Goal: Task Accomplishment & Management: Manage account settings

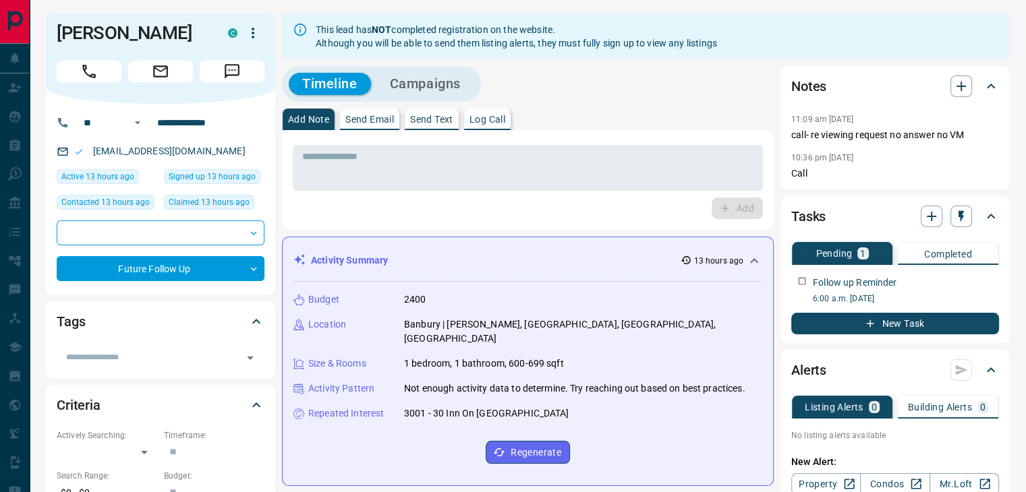
click at [491, 260] on div "Activity Summary 13 hours ago" at bounding box center [519, 261] width 453 height 14
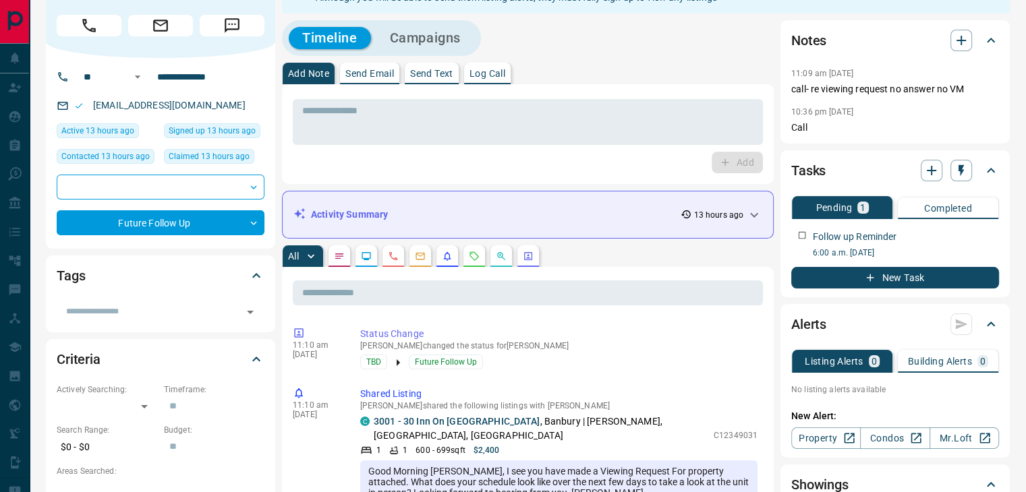
scroll to position [67, 0]
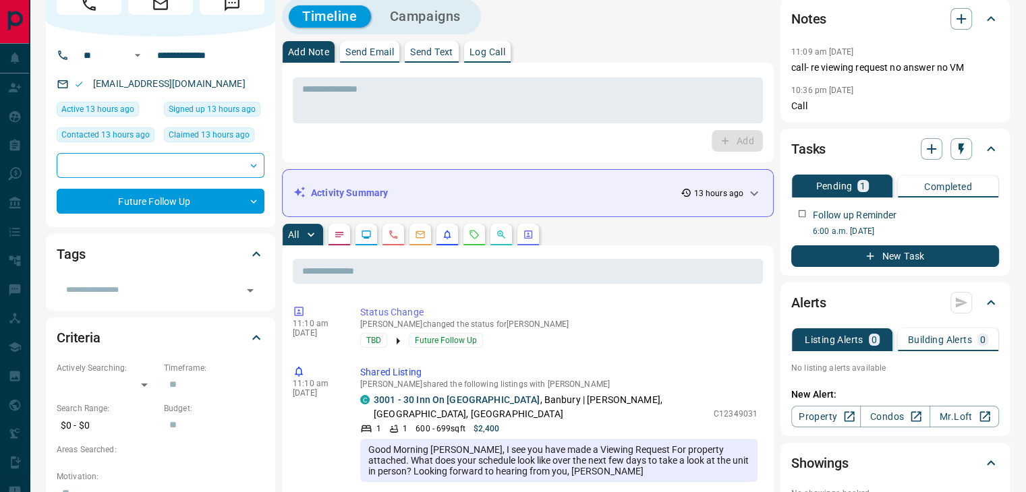
click at [476, 233] on icon "Requests" at bounding box center [474, 234] width 11 height 11
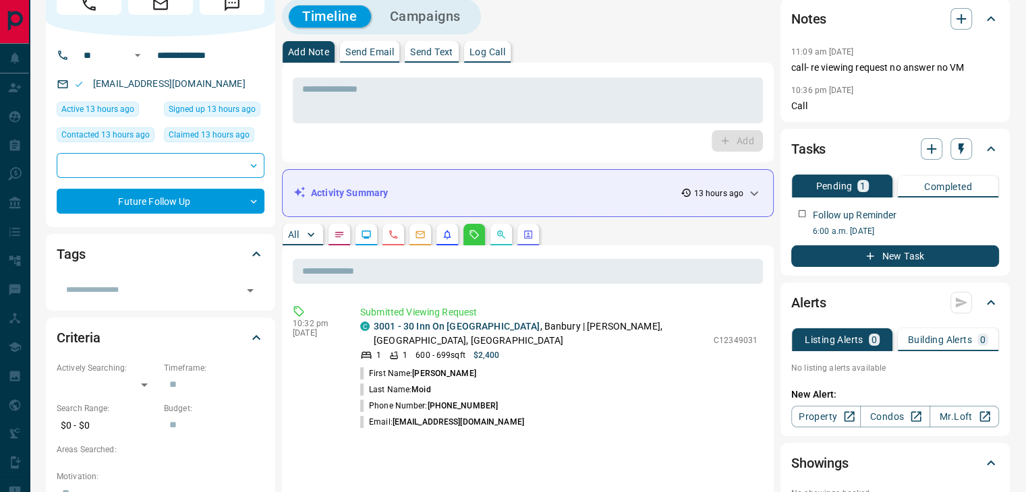
click at [499, 52] on p "Log Call" at bounding box center [487, 51] width 36 height 9
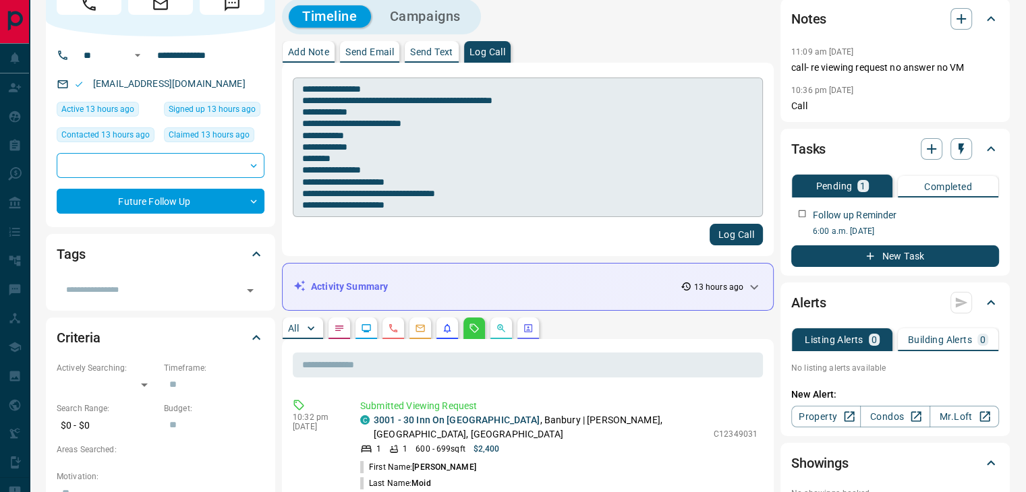
click at [424, 202] on textarea "**********" at bounding box center [527, 148] width 451 height 128
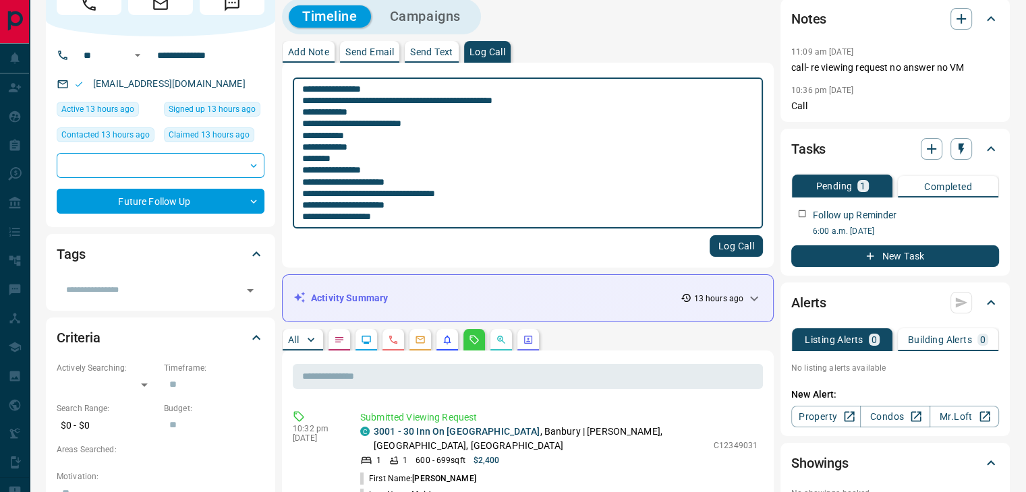
type textarea "**********"
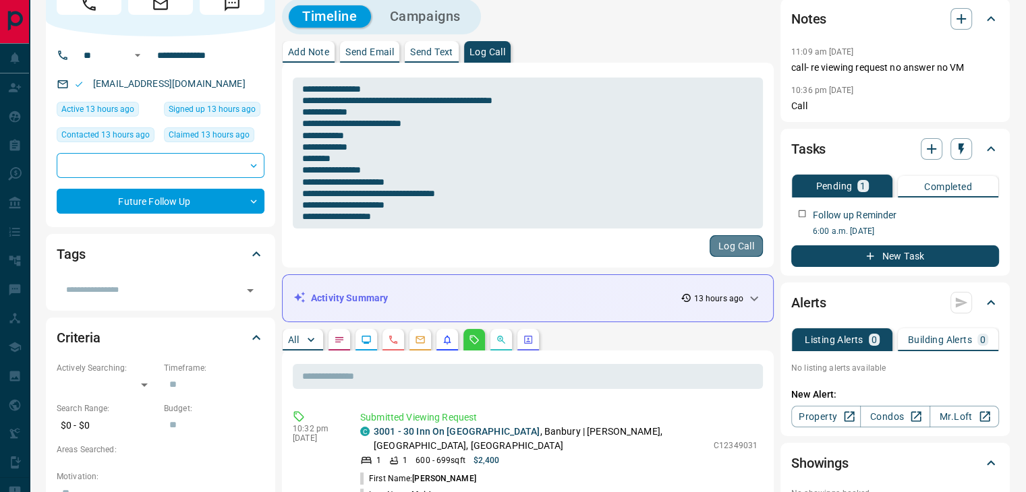
click at [739, 245] on button "Log Call" at bounding box center [736, 246] width 53 height 22
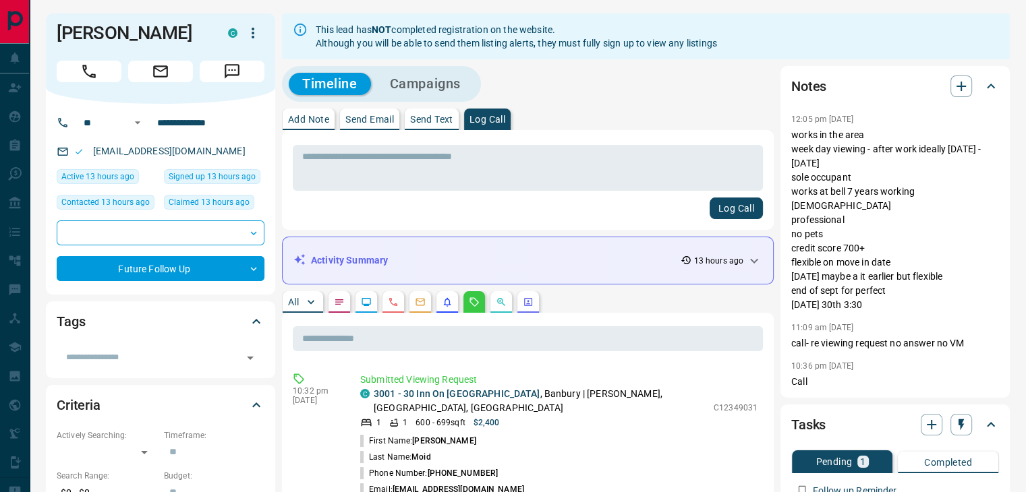
scroll to position [0, 0]
click at [447, 392] on link "3001 - 30 Inn On The Park Drive" at bounding box center [457, 394] width 166 height 11
click at [411, 179] on textarea at bounding box center [527, 168] width 451 height 34
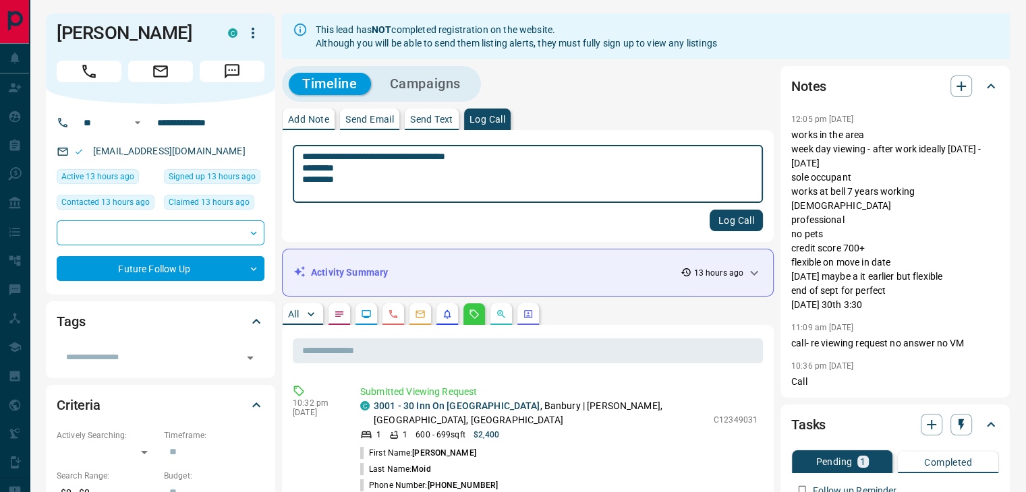
type textarea "**********"
click at [739, 213] on button "Log Call" at bounding box center [736, 221] width 53 height 22
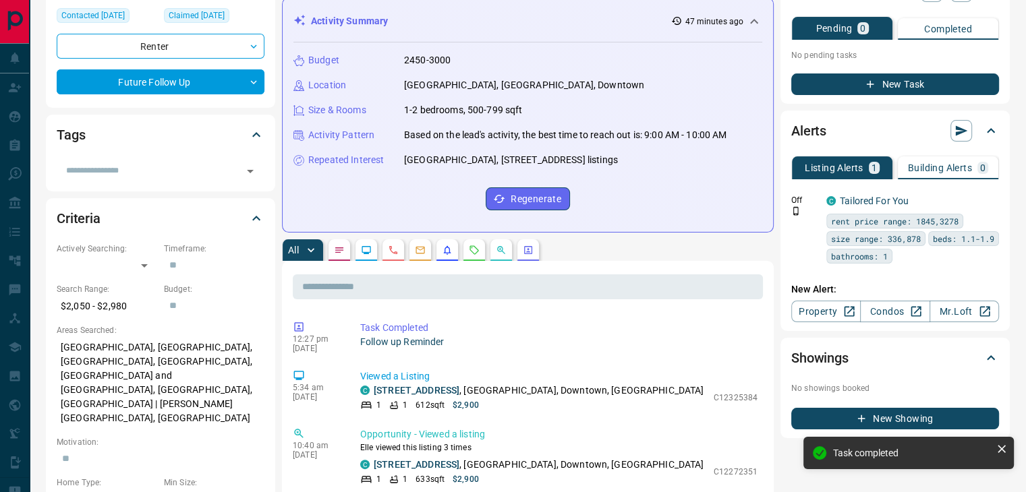
scroll to position [270, 0]
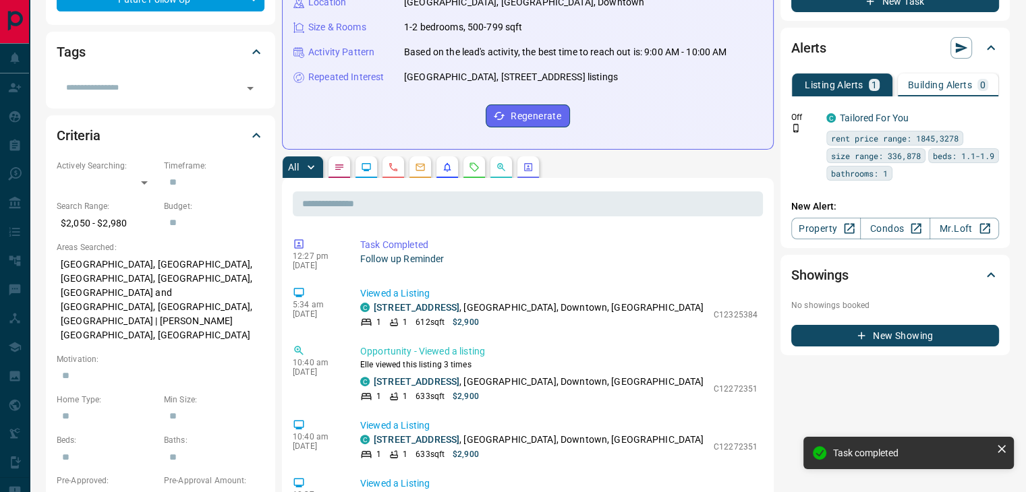
click at [428, 163] on button "button" at bounding box center [420, 167] width 22 height 22
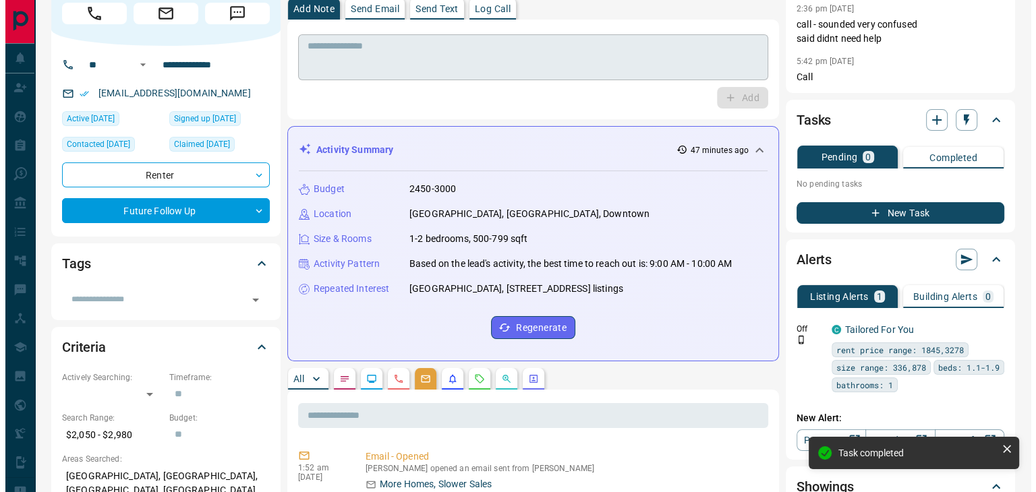
scroll to position [0, 0]
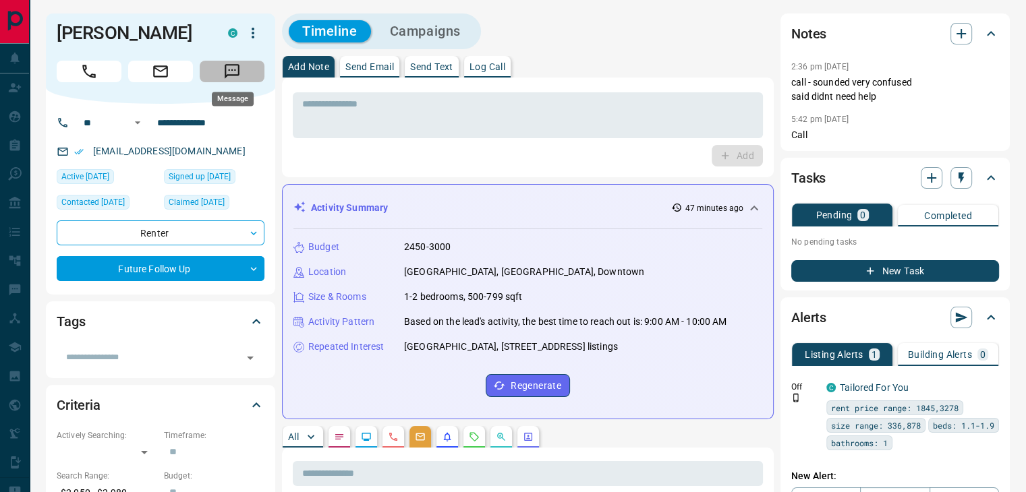
click at [248, 68] on button "Message" at bounding box center [232, 72] width 65 height 22
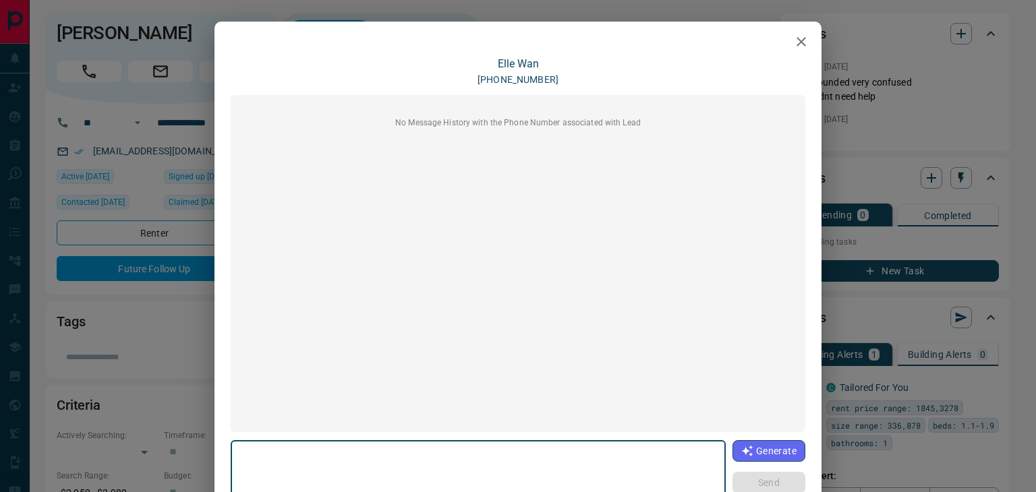
click at [778, 447] on button "Generate" at bounding box center [769, 451] width 73 height 22
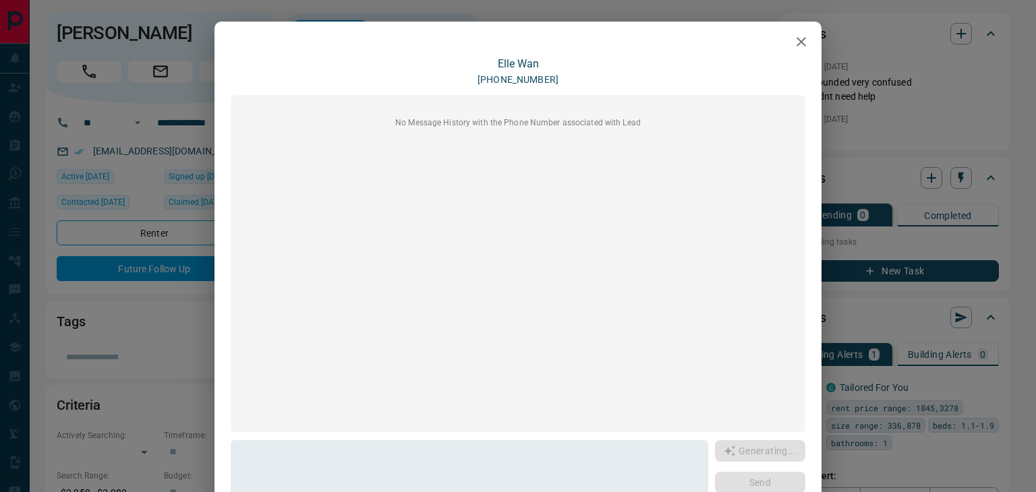
type textarea "**********"
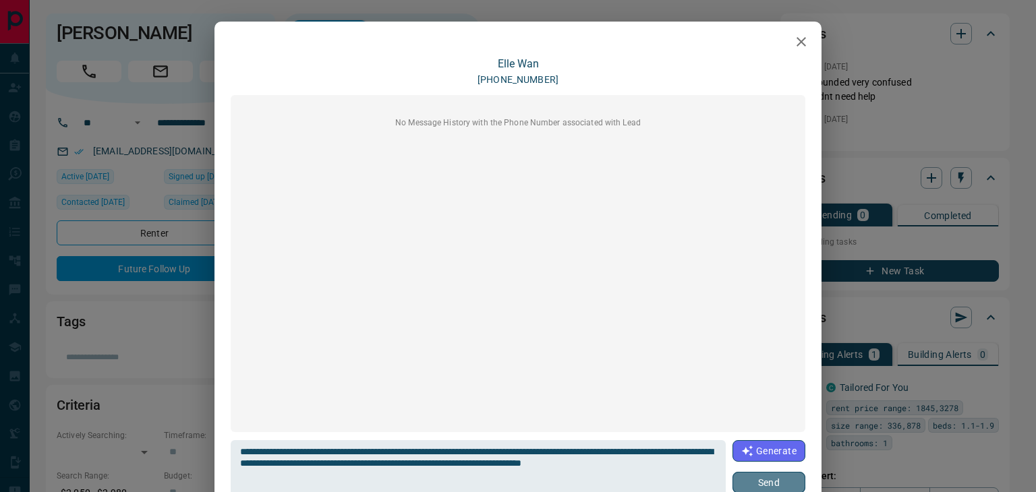
click at [773, 478] on button "Send" at bounding box center [769, 483] width 73 height 22
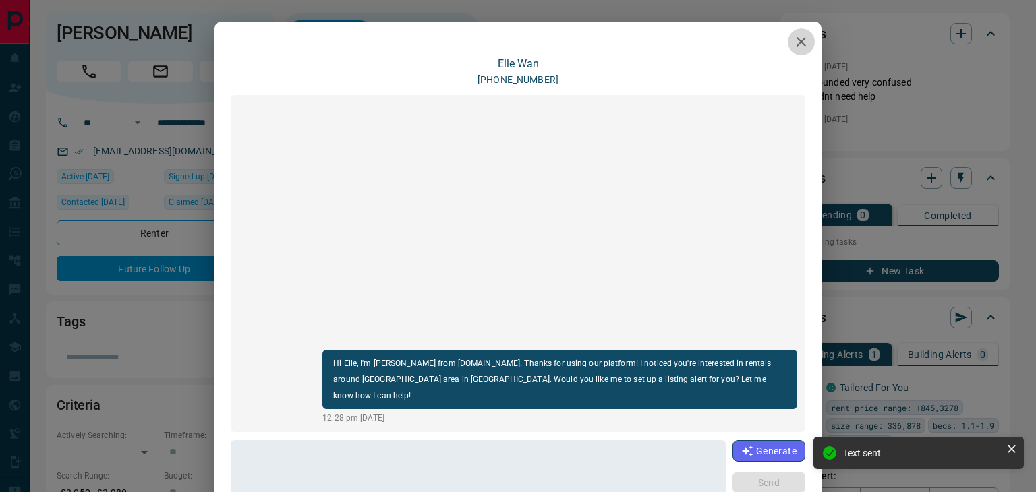
click at [800, 40] on icon "button" at bounding box center [801, 42] width 16 height 16
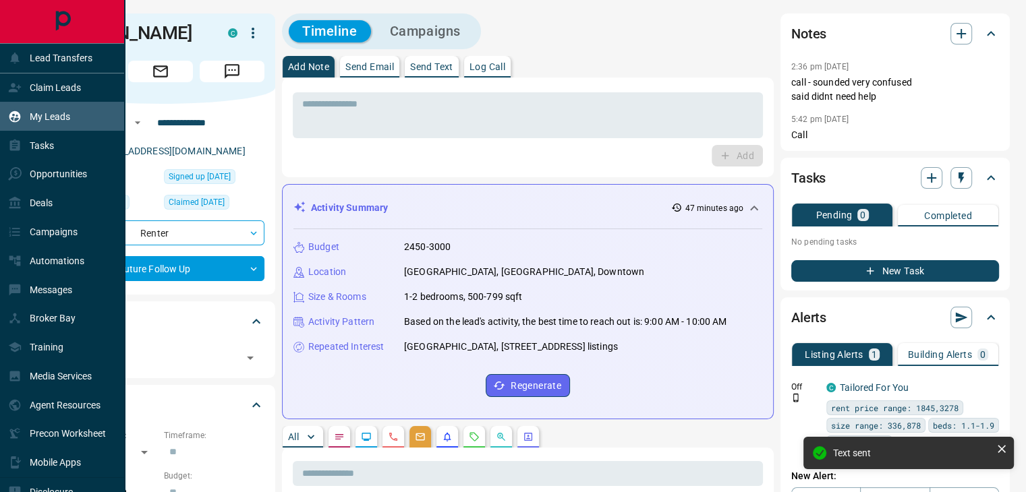
click at [44, 117] on p "My Leads" at bounding box center [50, 116] width 40 height 11
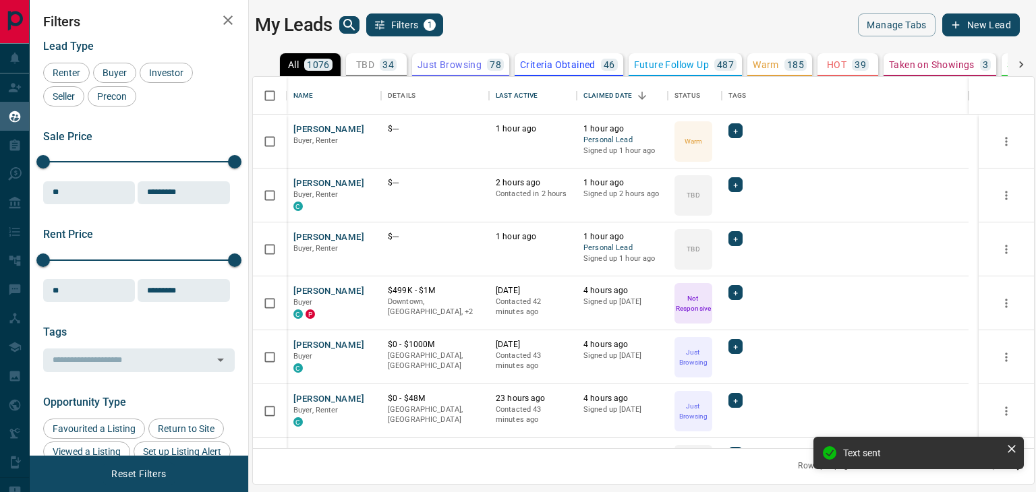
scroll to position [362, 771]
click at [348, 25] on icon "search button" at bounding box center [349, 25] width 16 height 16
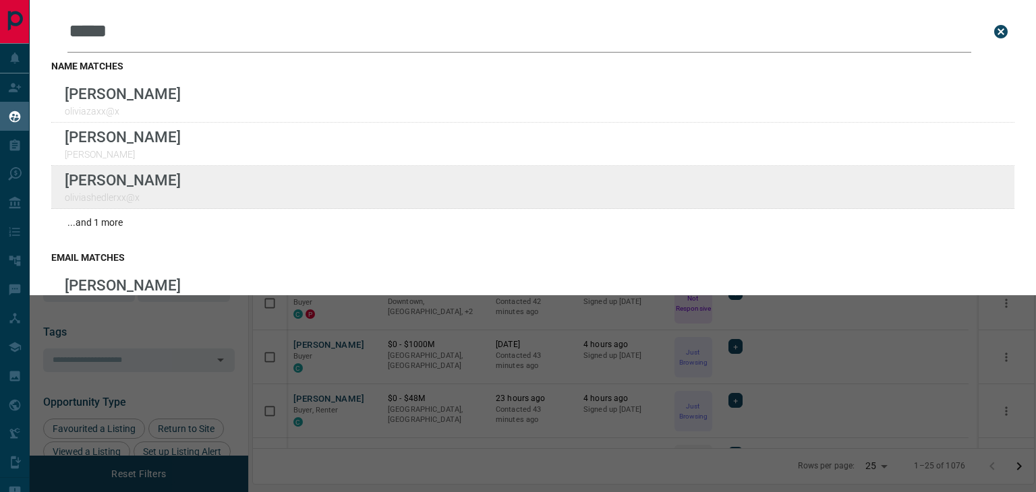
type input "*****"
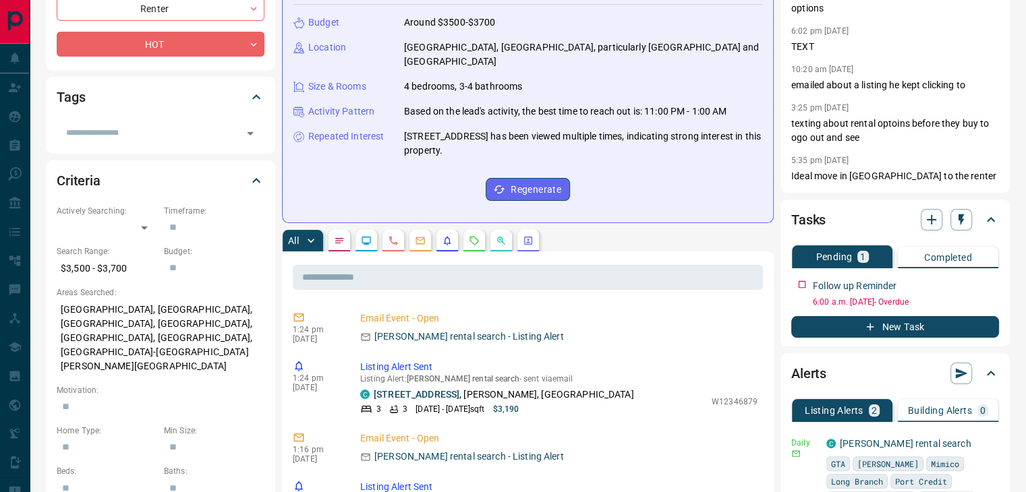
scroll to position [270, 0]
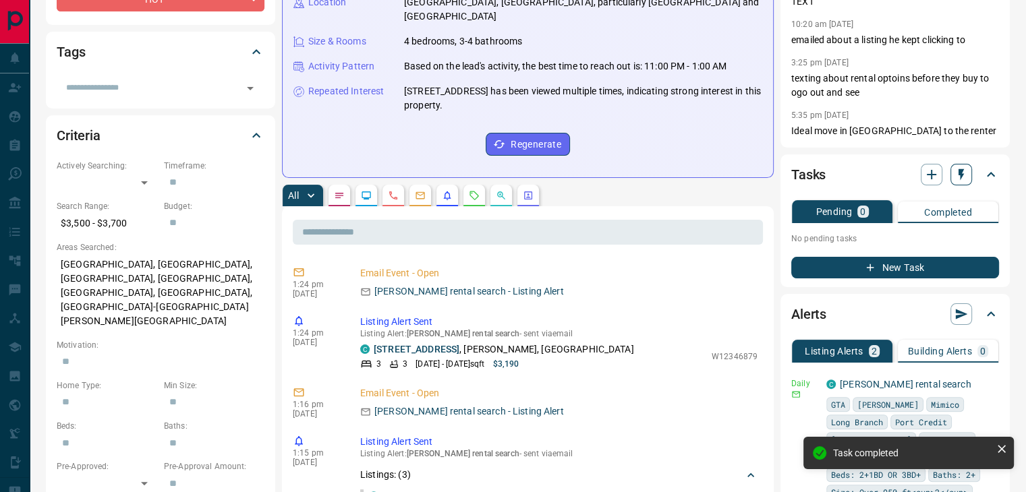
click at [969, 173] on button "button" at bounding box center [961, 175] width 22 height 22
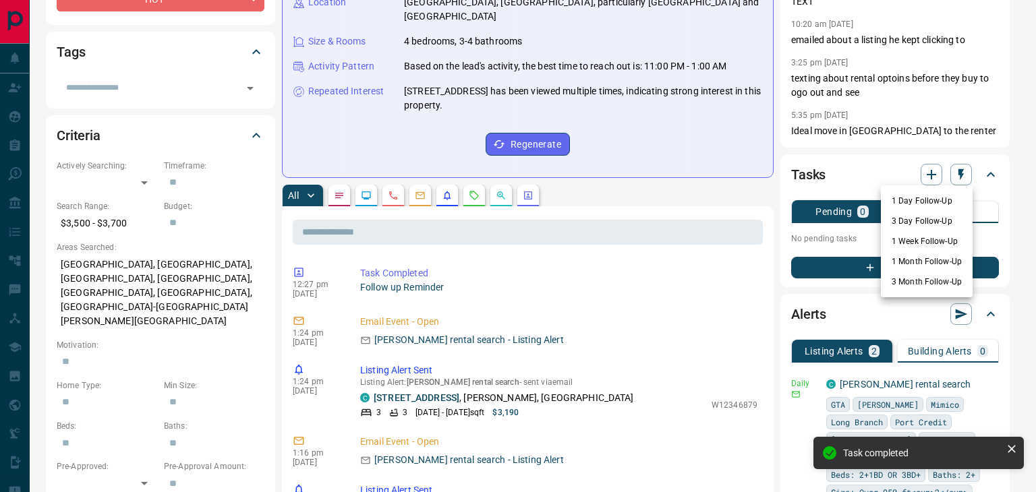
click at [925, 243] on li "1 Week Follow-Up" at bounding box center [927, 241] width 92 height 20
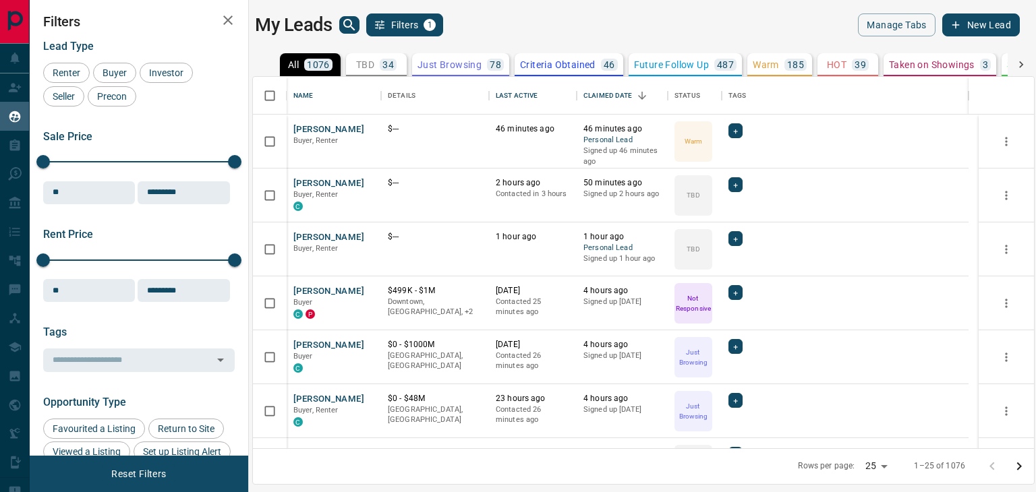
scroll to position [362, 771]
click at [349, 28] on icon "search button" at bounding box center [349, 25] width 16 height 16
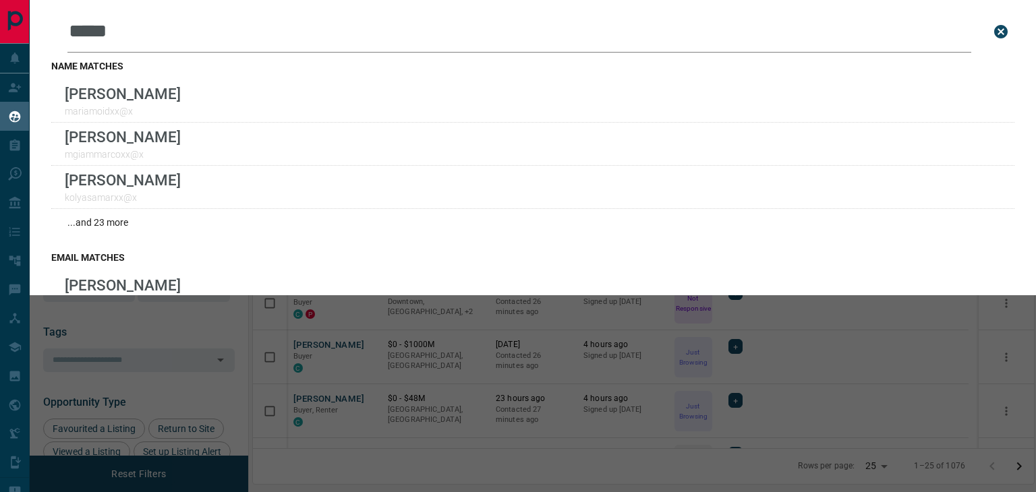
drag, startPoint x: 198, startPoint y: 41, endPoint x: -45, endPoint y: 17, distance: 244.1
click at [0, 17] on html "Lead Transfers Claim Leads My Leads Tasks Opportunities Deals Campaigns Automat…" at bounding box center [518, 246] width 1036 height 492
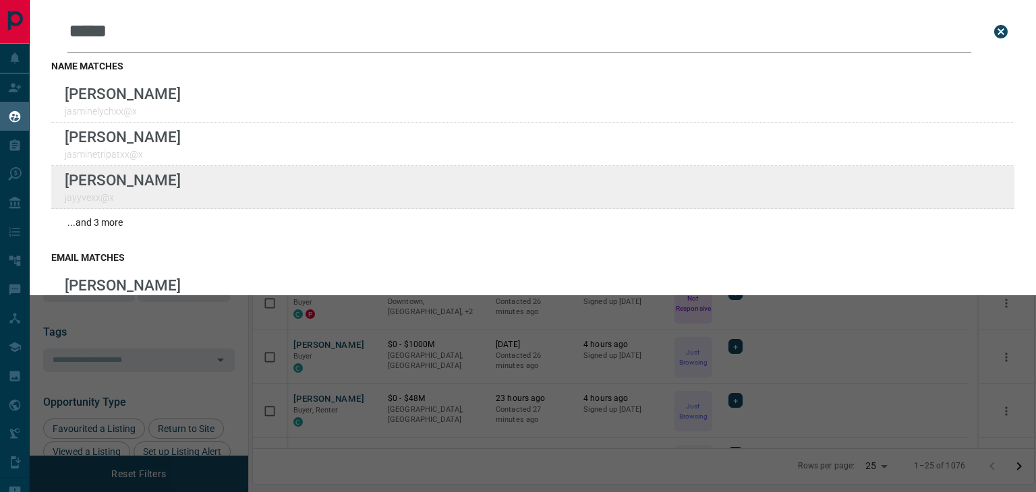
type input "*****"
